Goal: Information Seeking & Learning: Learn about a topic

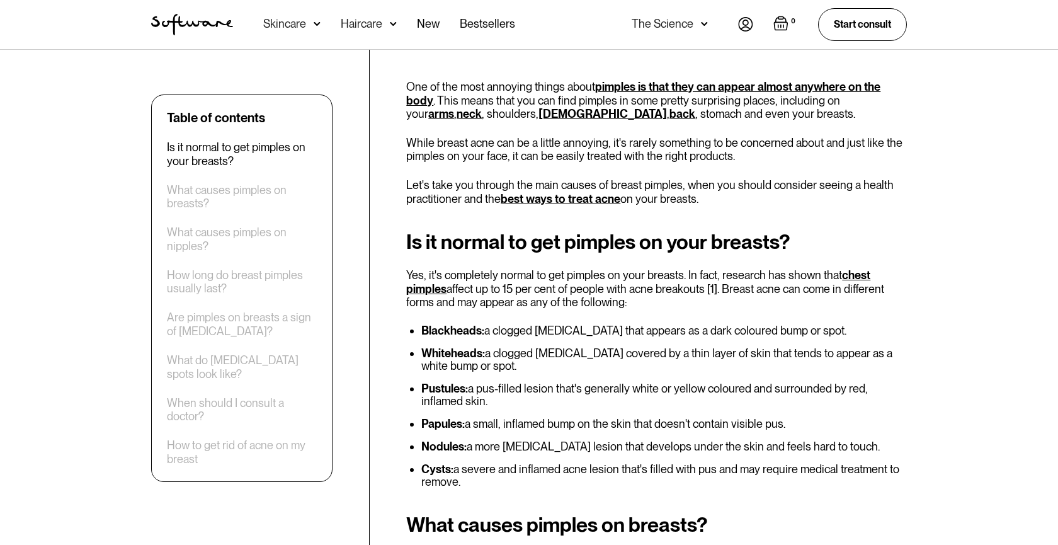
scroll to position [406, 0]
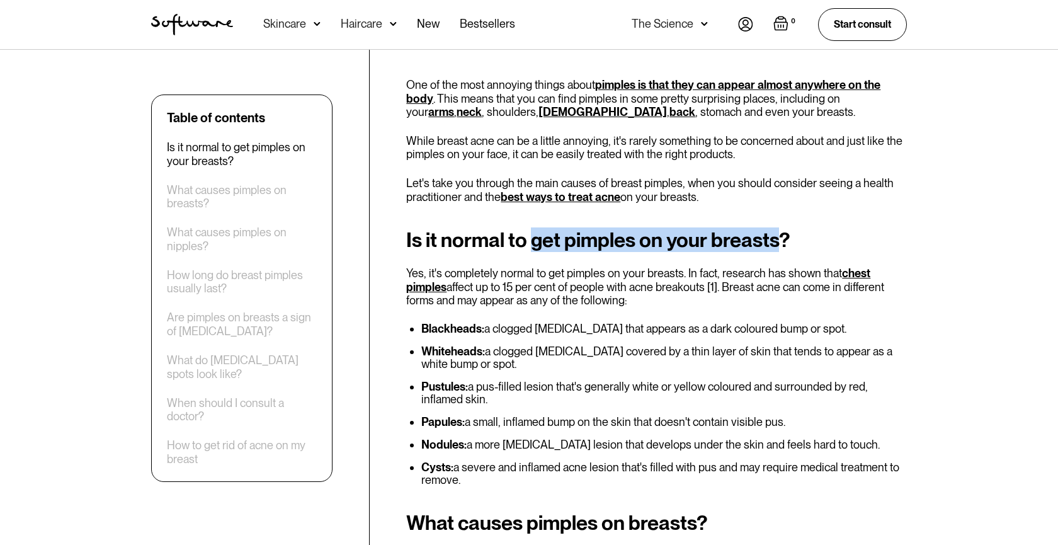
drag, startPoint x: 530, startPoint y: 243, endPoint x: 783, endPoint y: 237, distance: 252.7
click at [783, 237] on h2 "Is it normal to get pimples on your breasts?" at bounding box center [656, 240] width 501 height 23
copy h2 "get pimples on your breasts"
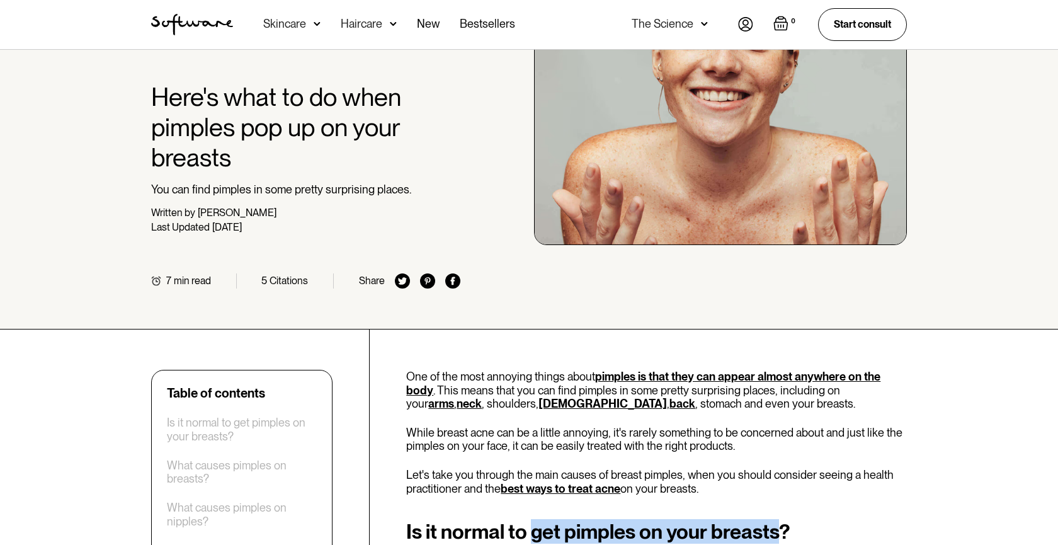
scroll to position [0, 0]
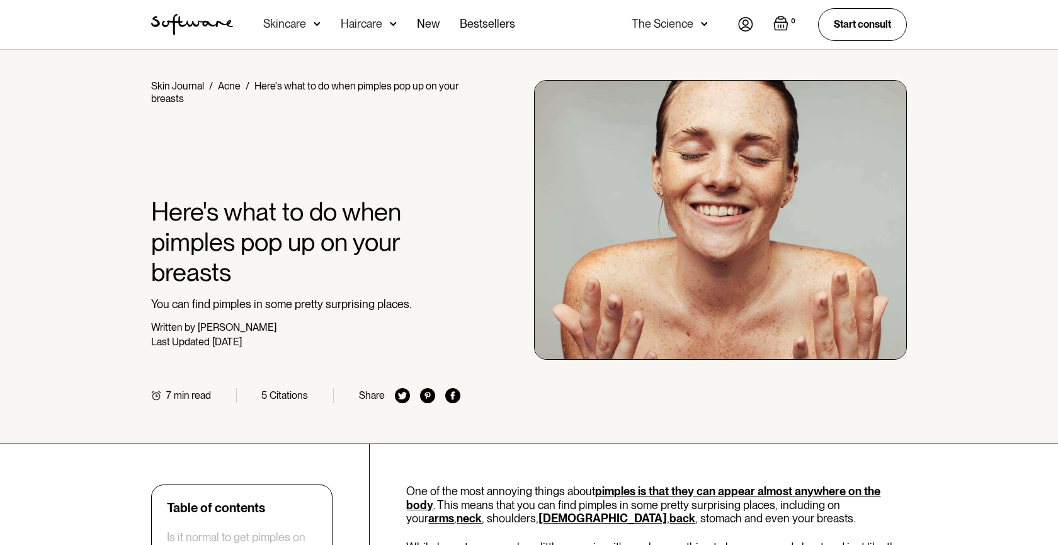
click at [171, 29] on img "home" at bounding box center [192, 24] width 82 height 21
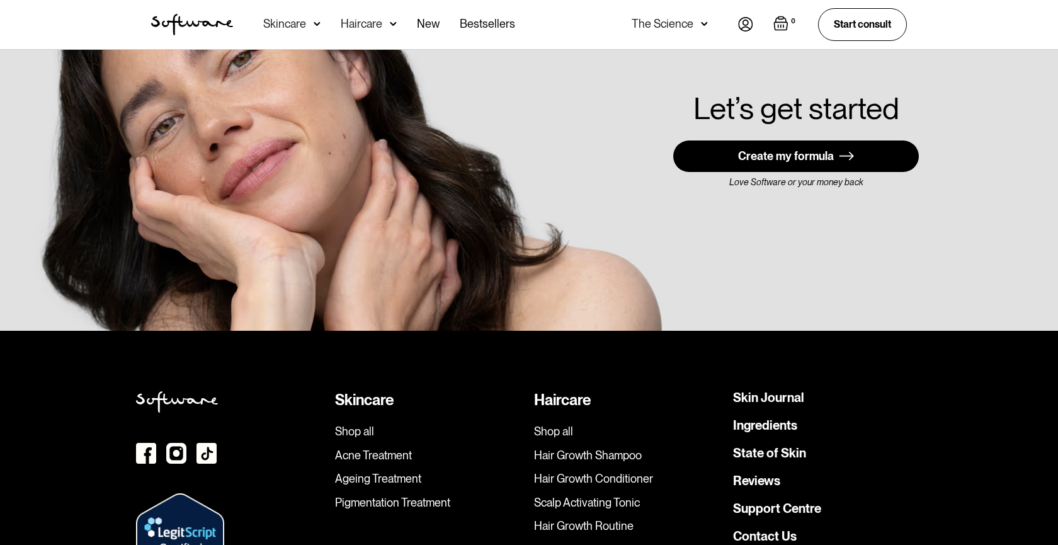
scroll to position [3133, 0]
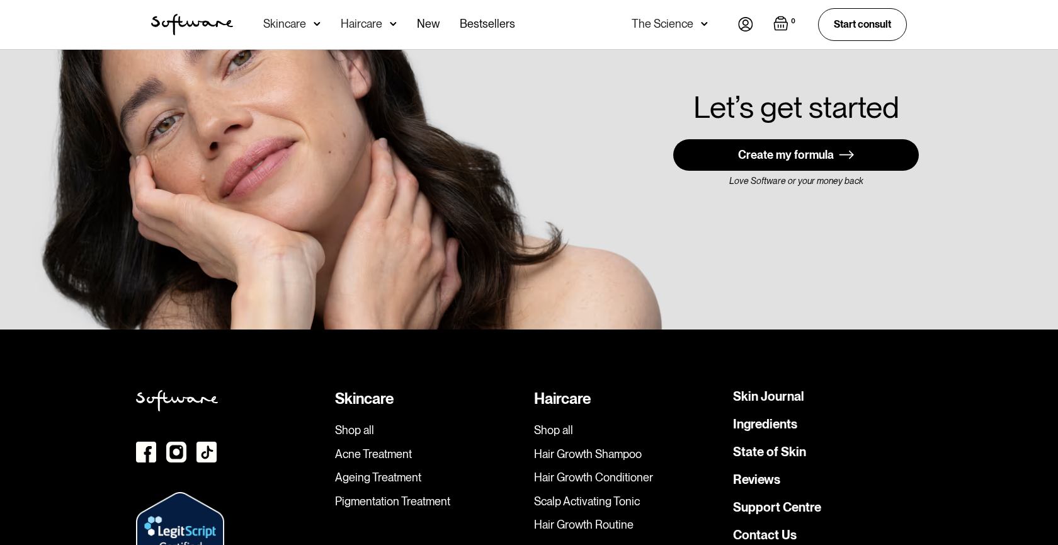
drag, startPoint x: 135, startPoint y: 105, endPoint x: 282, endPoint y: 100, distance: 146.9
copy p "Software’s skincare experts"
